Goal: Navigation & Orientation: Find specific page/section

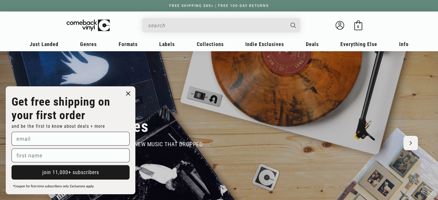
click at [128, 91] on circle "Close dialog" at bounding box center [128, 93] width 8 height 8
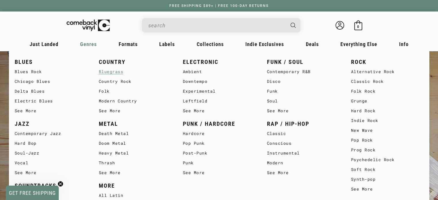
click at [106, 70] on link "Bluegrass" at bounding box center [135, 72] width 72 height 10
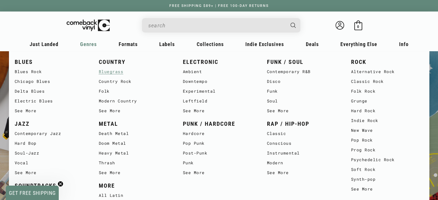
scroll to position [0, 403]
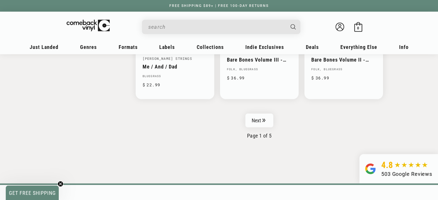
scroll to position [986, 0]
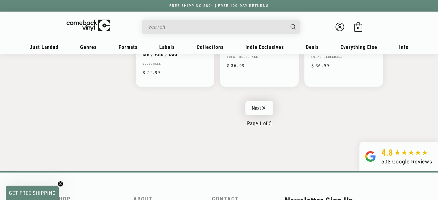
click at [253, 101] on link "Next" at bounding box center [259, 108] width 28 height 14
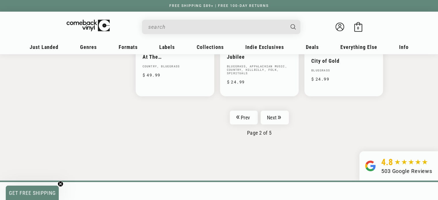
scroll to position [998, 0]
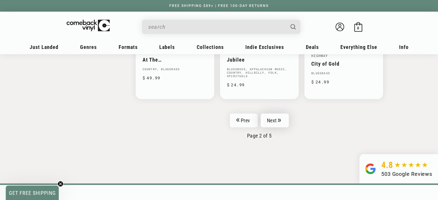
click at [274, 114] on link "Next" at bounding box center [274, 120] width 28 height 14
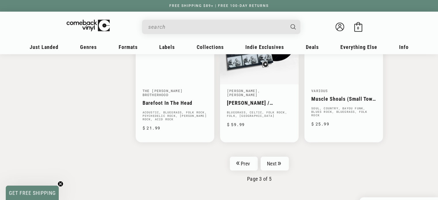
scroll to position [952, 0]
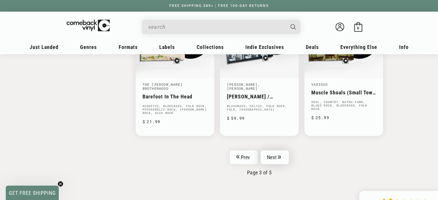
click at [271, 150] on link "Next" at bounding box center [274, 157] width 28 height 14
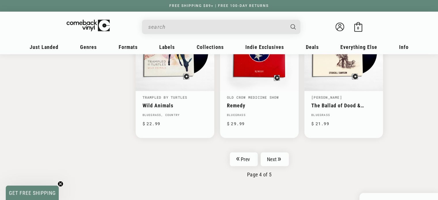
scroll to position [944, 0]
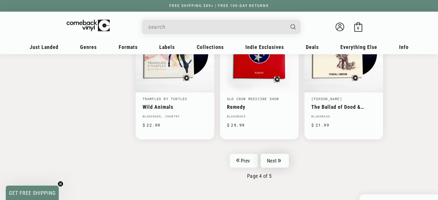
click at [273, 160] on link "Next" at bounding box center [274, 161] width 28 height 14
